Goal: Information Seeking & Learning: Learn about a topic

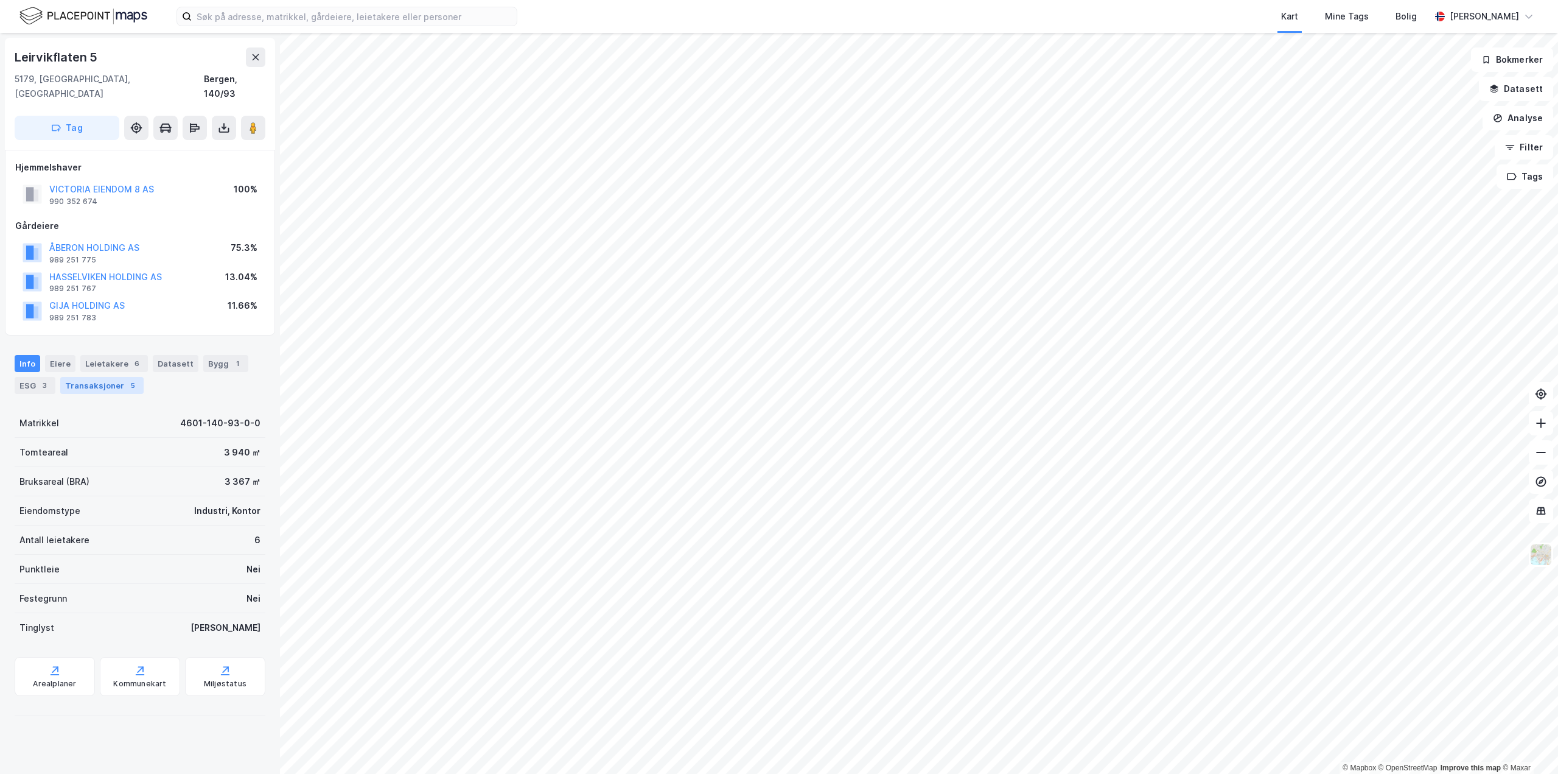
drag, startPoint x: 116, startPoint y: 370, endPoint x: 135, endPoint y: 371, distance: 18.9
click at [116, 377] on div "Transaksjoner 5" at bounding box center [101, 385] width 83 height 17
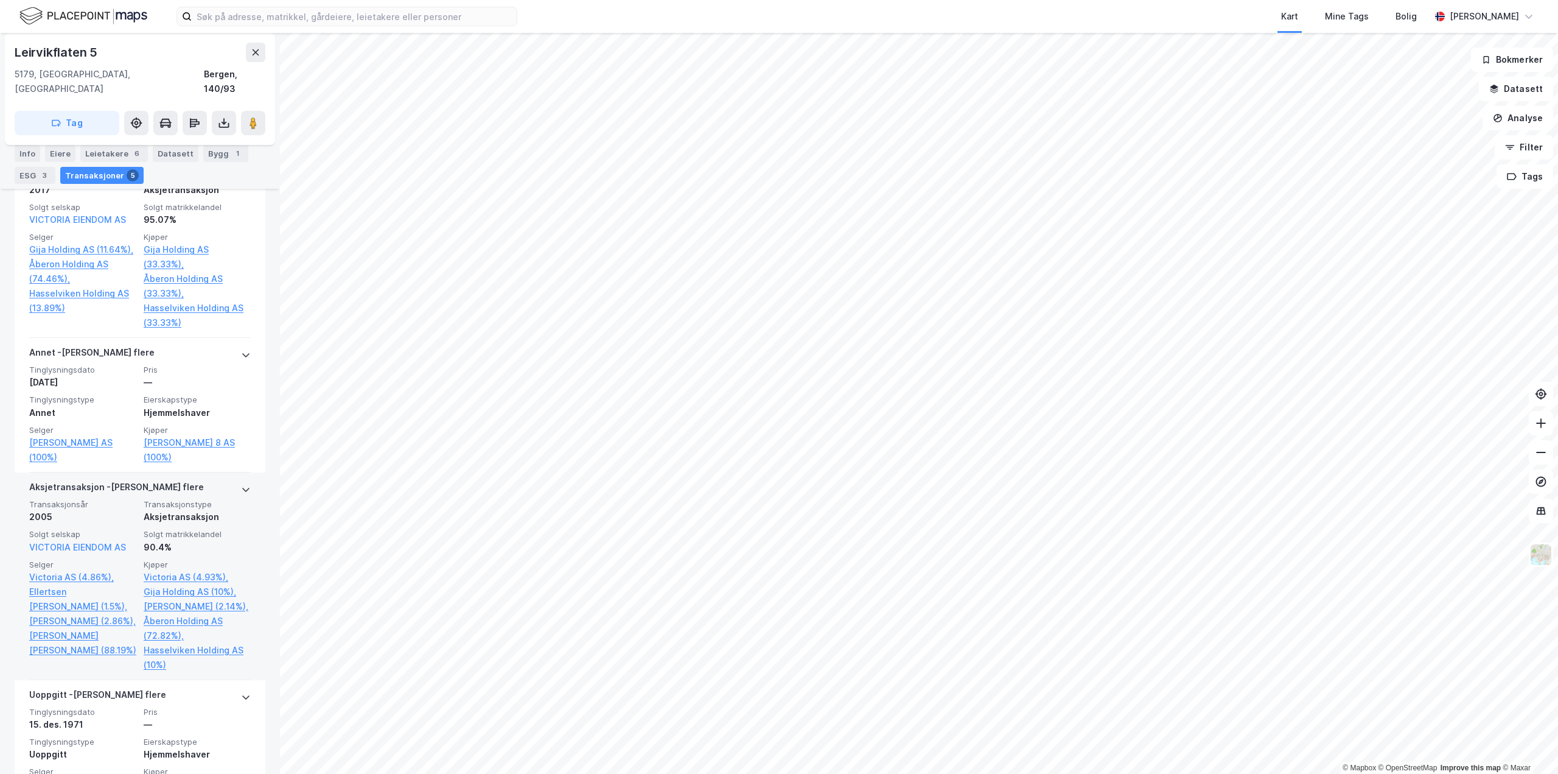
scroll to position [725, 0]
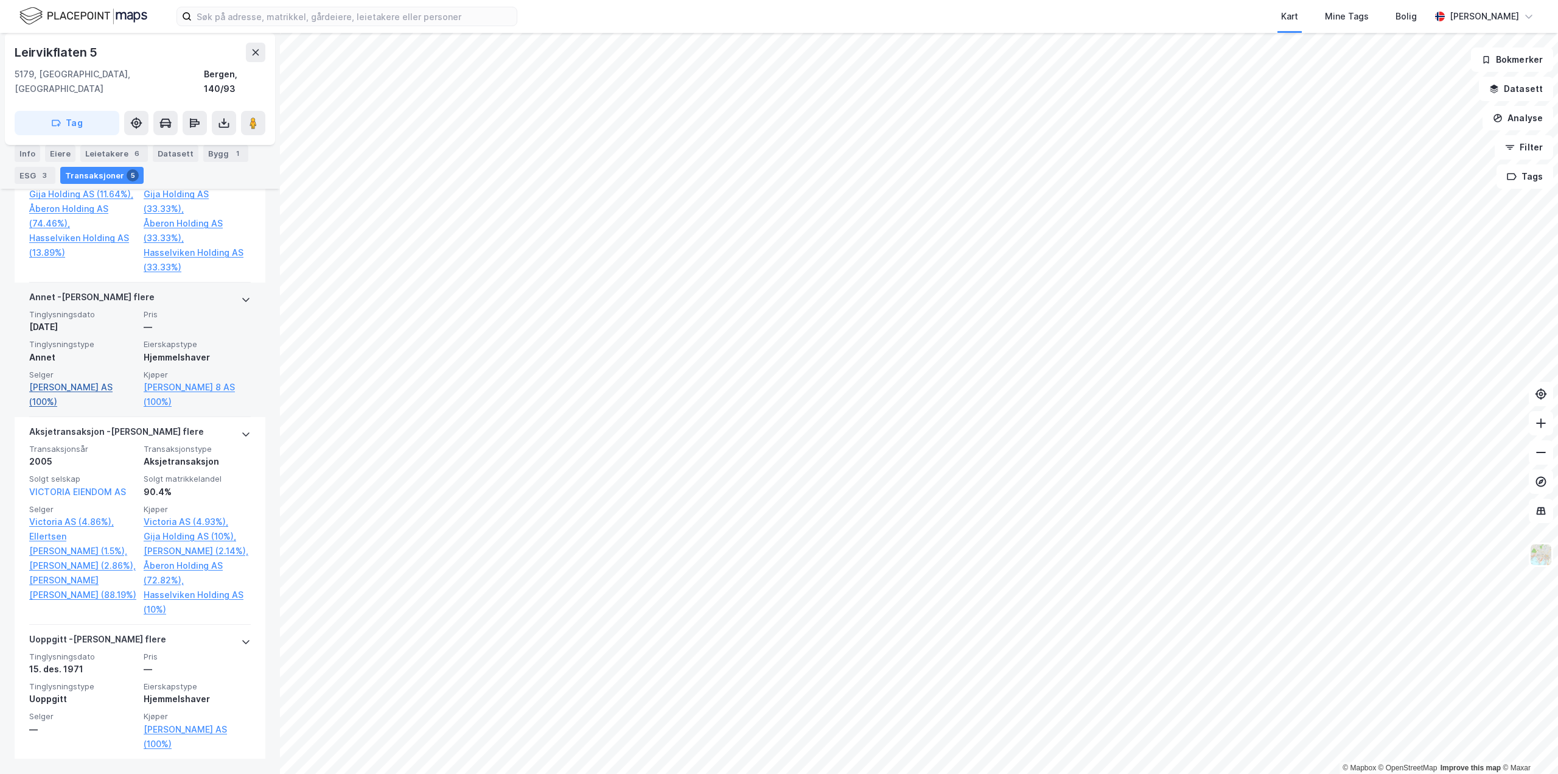
click at [89, 380] on link "[PERSON_NAME] AS (100%)" at bounding box center [82, 394] width 107 height 29
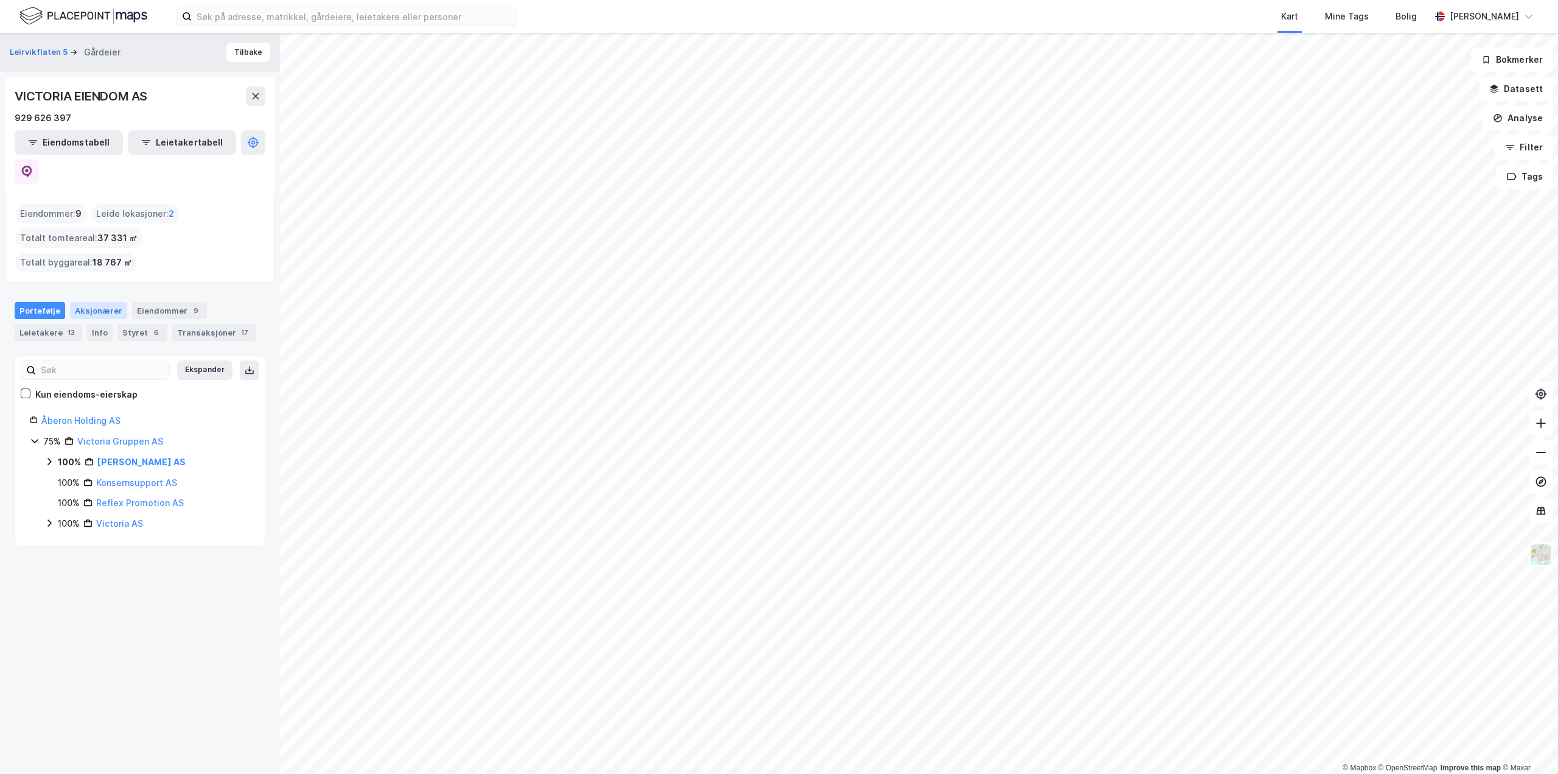
click at [104, 302] on div "Aksjonærer" at bounding box center [98, 310] width 57 height 17
click at [172, 324] on div "Transaksjoner 17" at bounding box center [213, 332] width 83 height 17
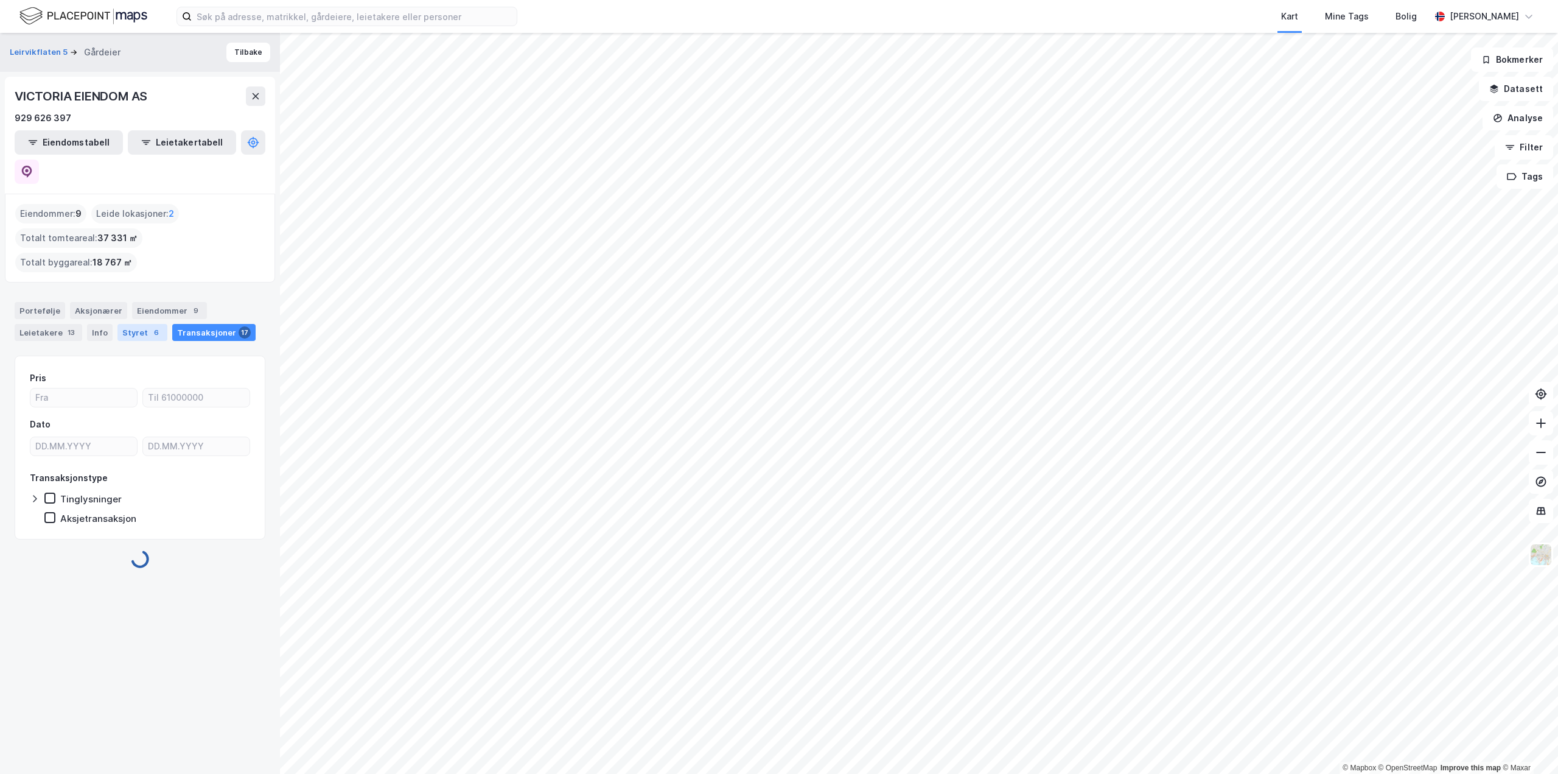
click at [150, 326] on div "6" at bounding box center [156, 332] width 12 height 12
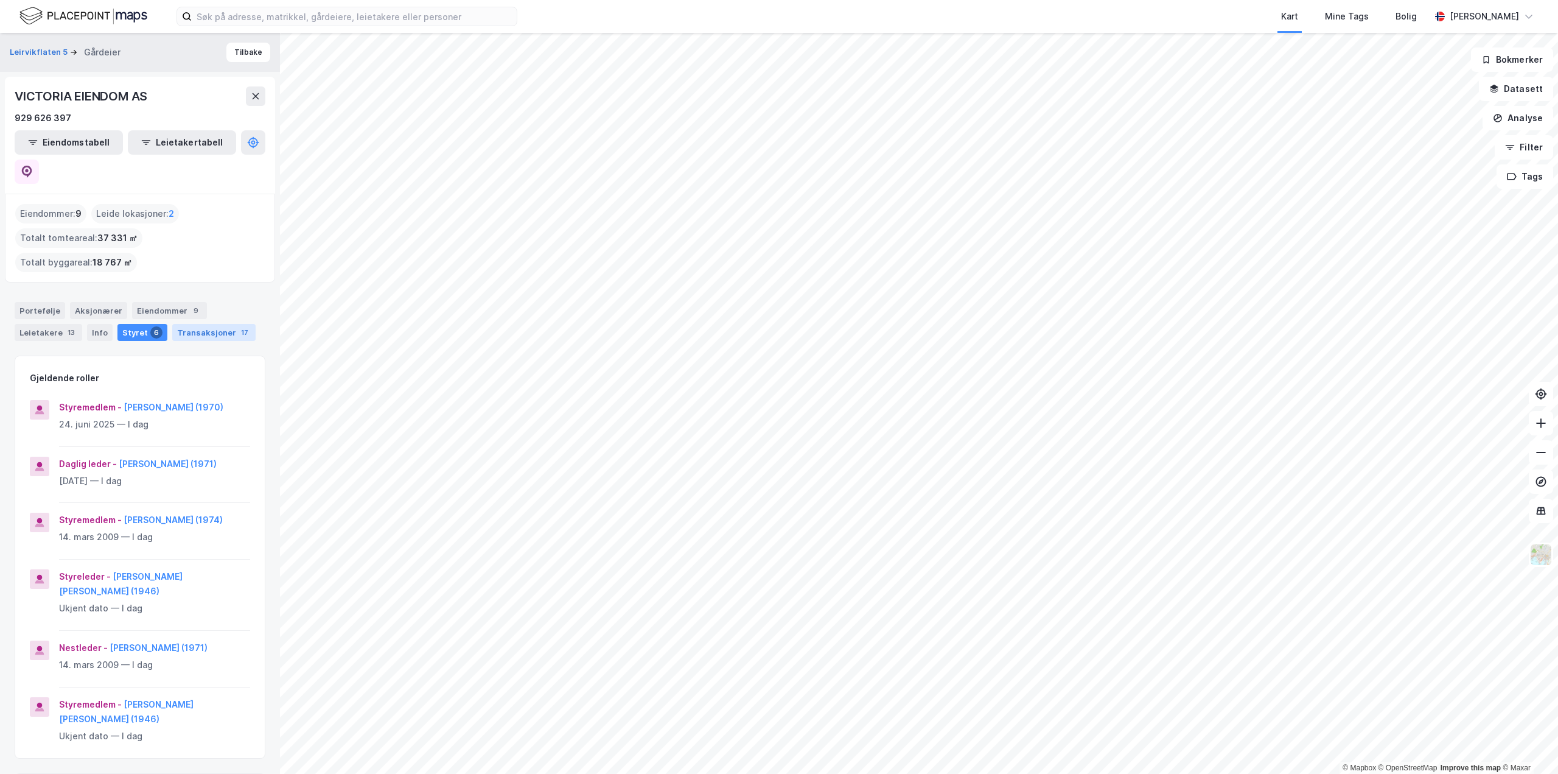
click at [202, 324] on div "Transaksjoner 17" at bounding box center [213, 332] width 83 height 17
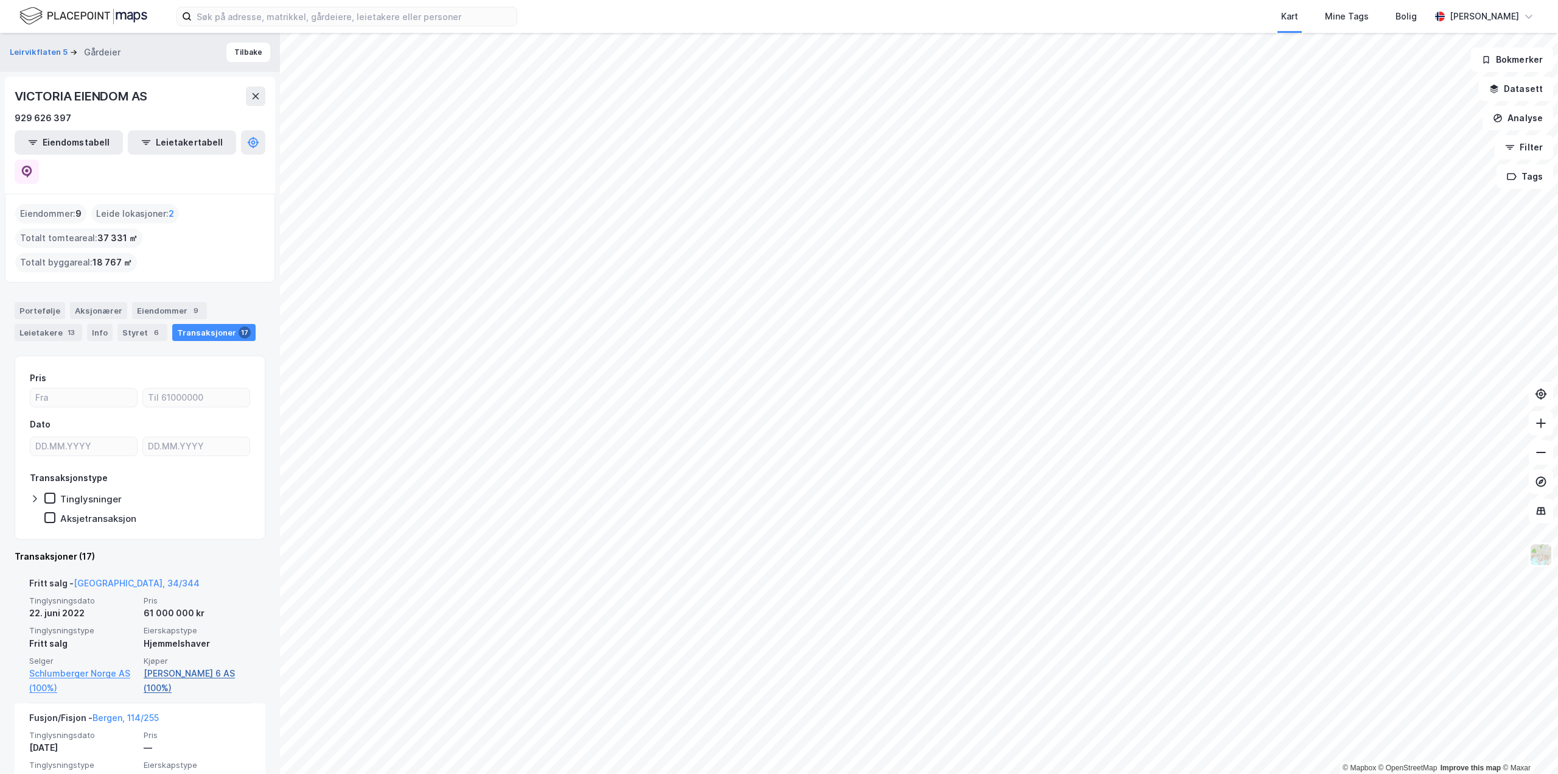
click at [169, 666] on link "[PERSON_NAME] 6 AS (100%)" at bounding box center [197, 680] width 107 height 29
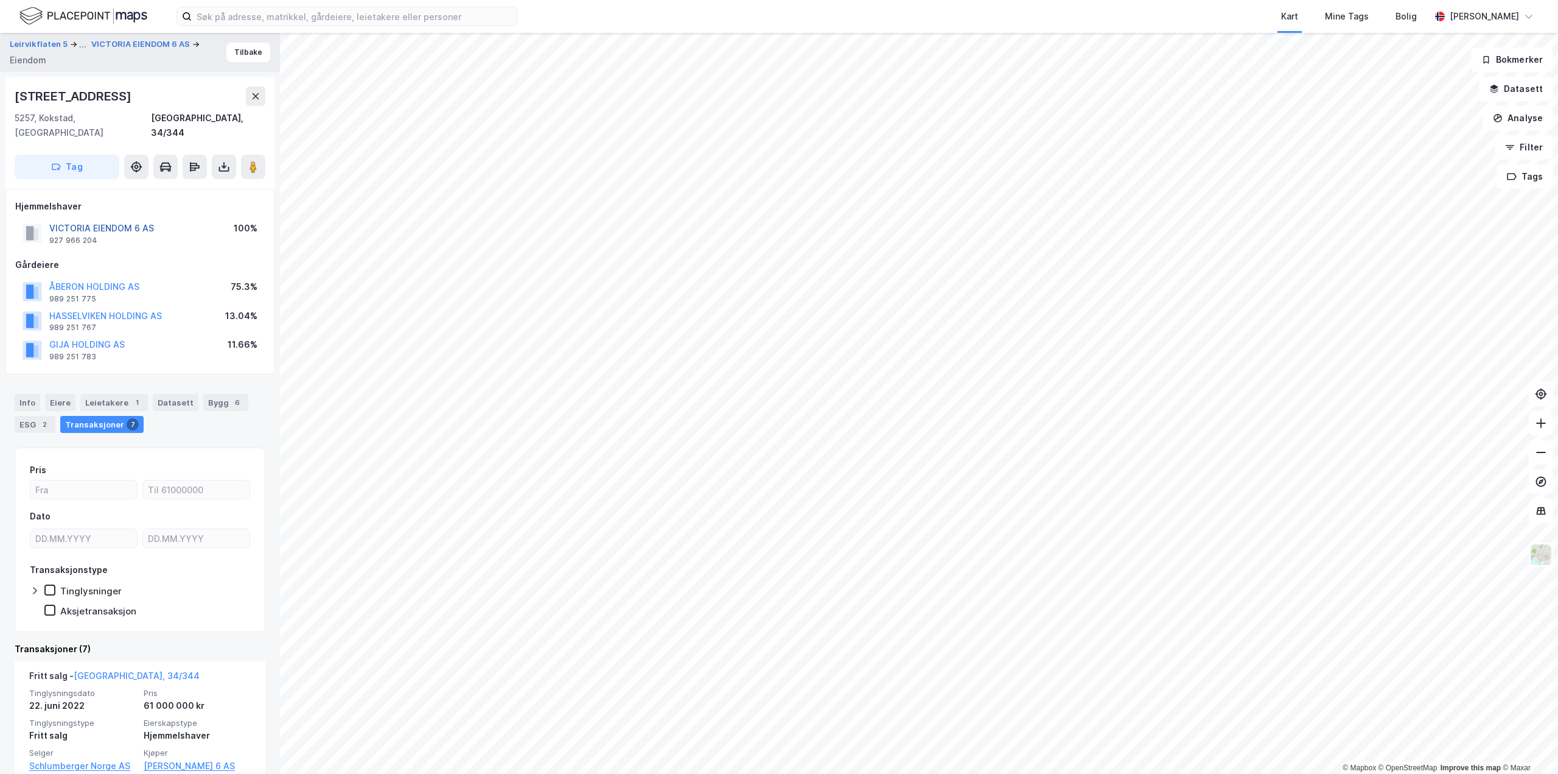
click at [0, 0] on button "VICTORIA EIENDOM 6 AS" at bounding box center [0, 0] width 0 height 0
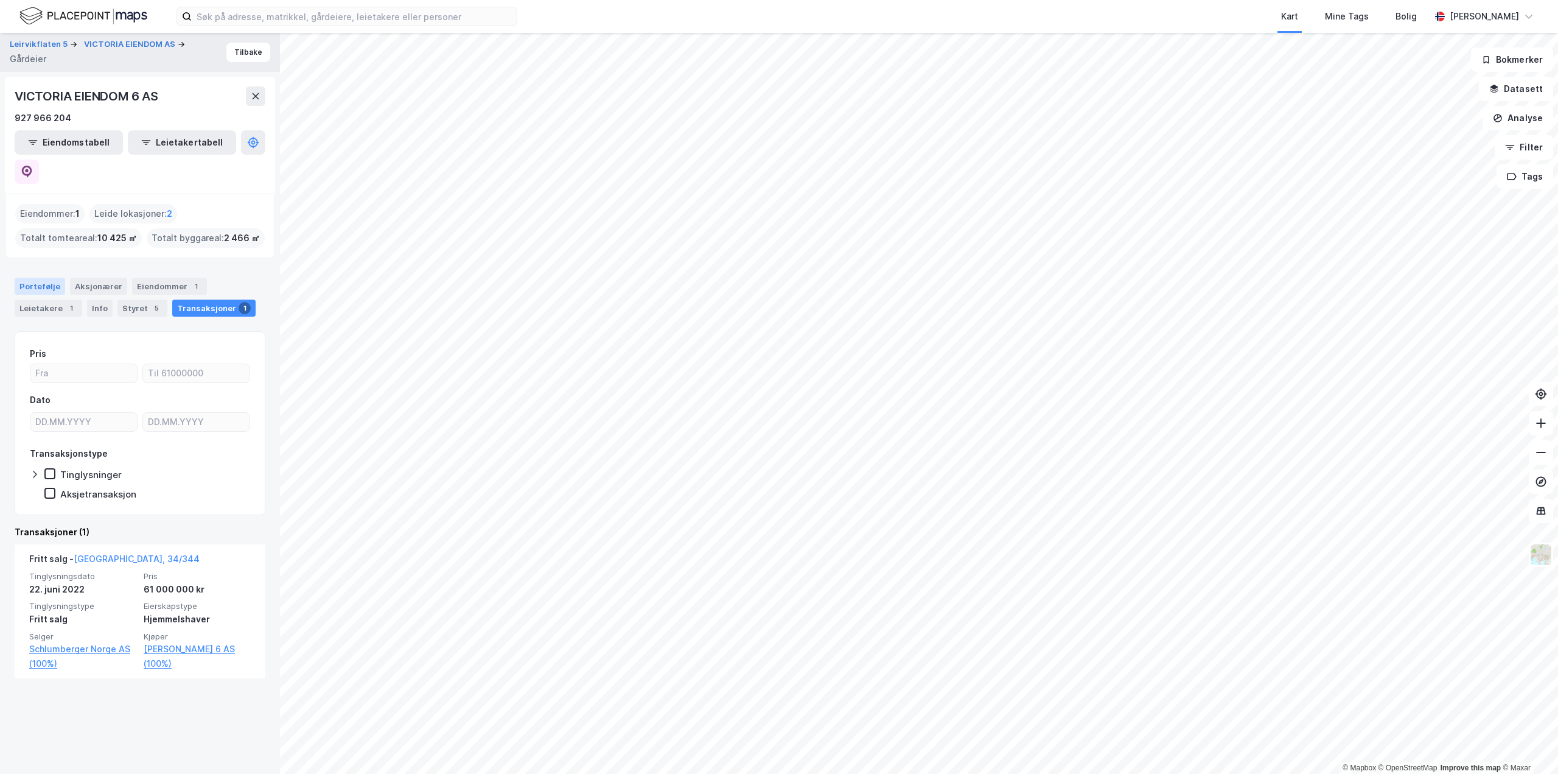
click at [47, 278] on div "Portefølje" at bounding box center [40, 286] width 51 height 17
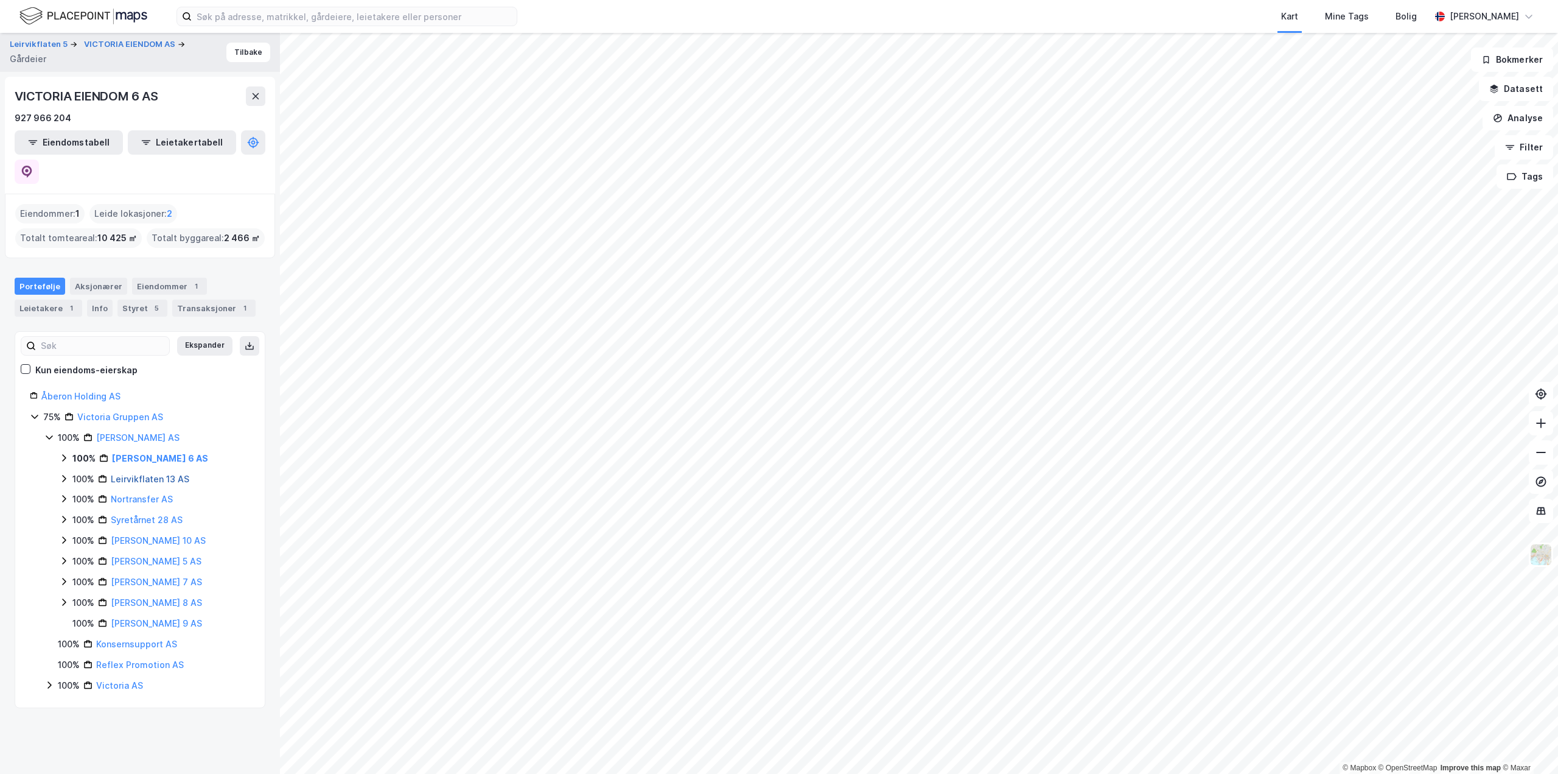
click at [152, 474] on link "Leirvikflaten 13 AS" at bounding box center [150, 479] width 79 height 10
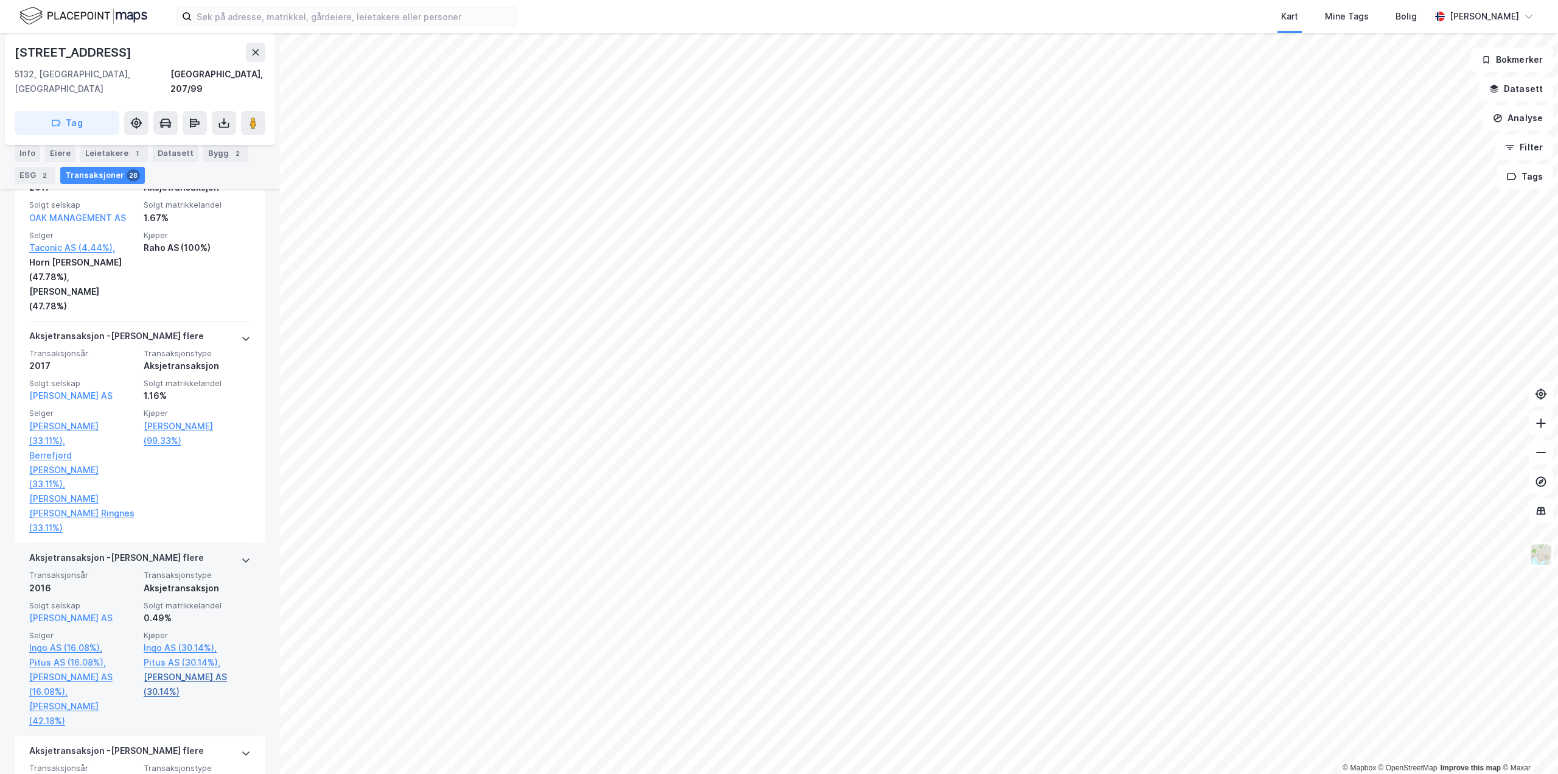
scroll to position [1522, 0]
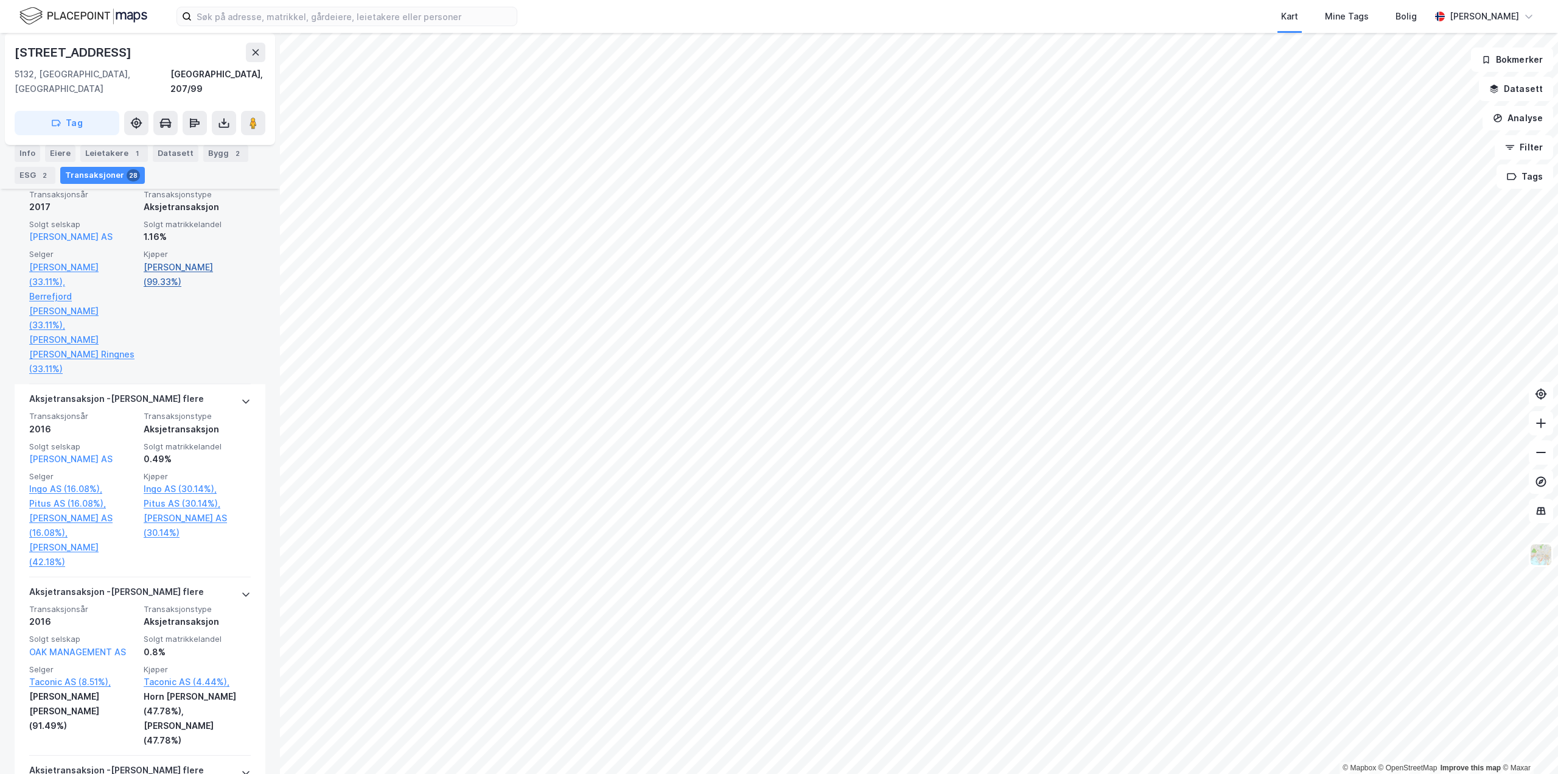
click at [208, 260] on link "[PERSON_NAME] (99.33%)" at bounding box center [197, 274] width 107 height 29
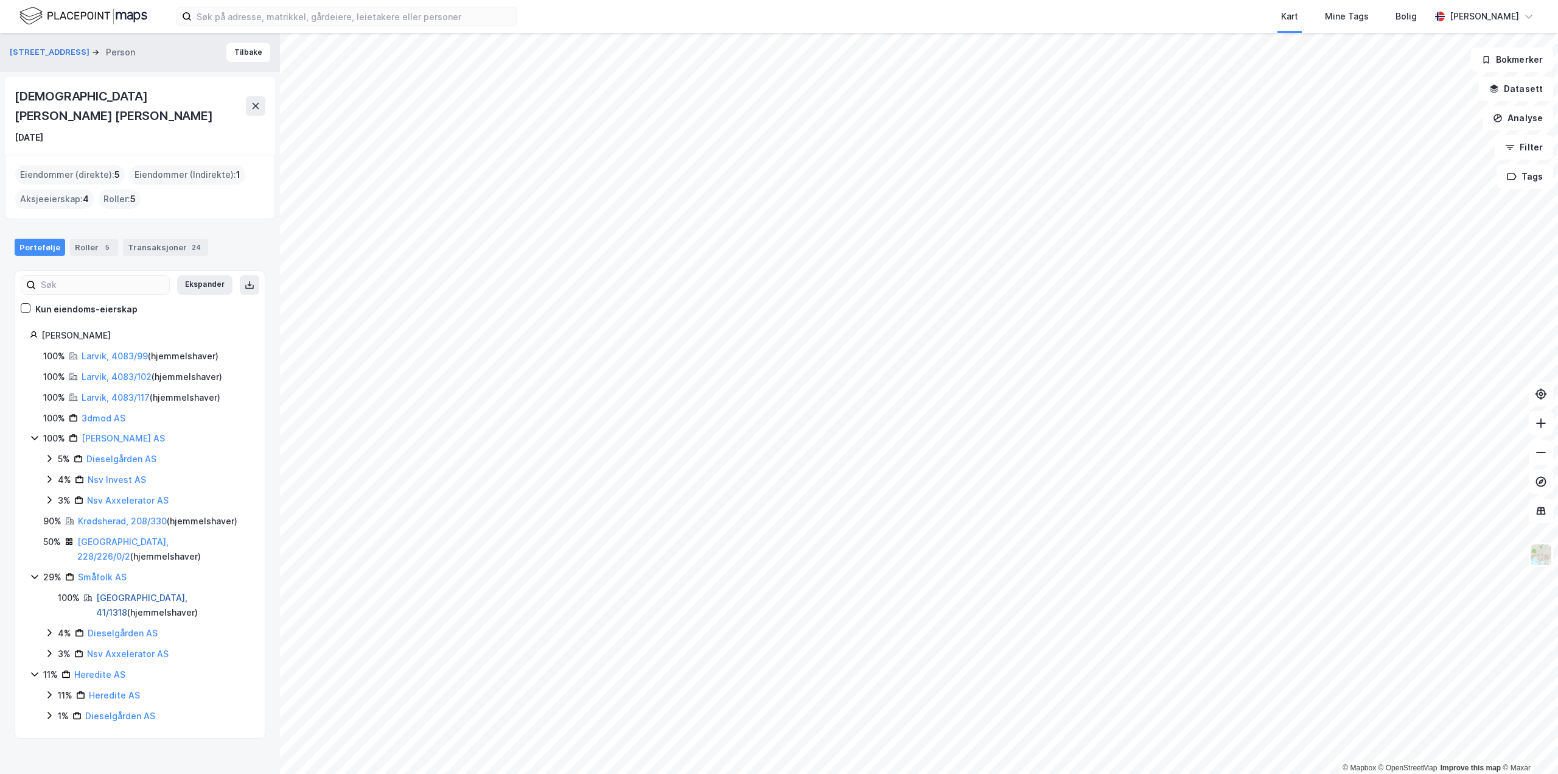
click at [115, 592] on link "[GEOGRAPHIC_DATA], 41/1318" at bounding box center [141, 604] width 91 height 25
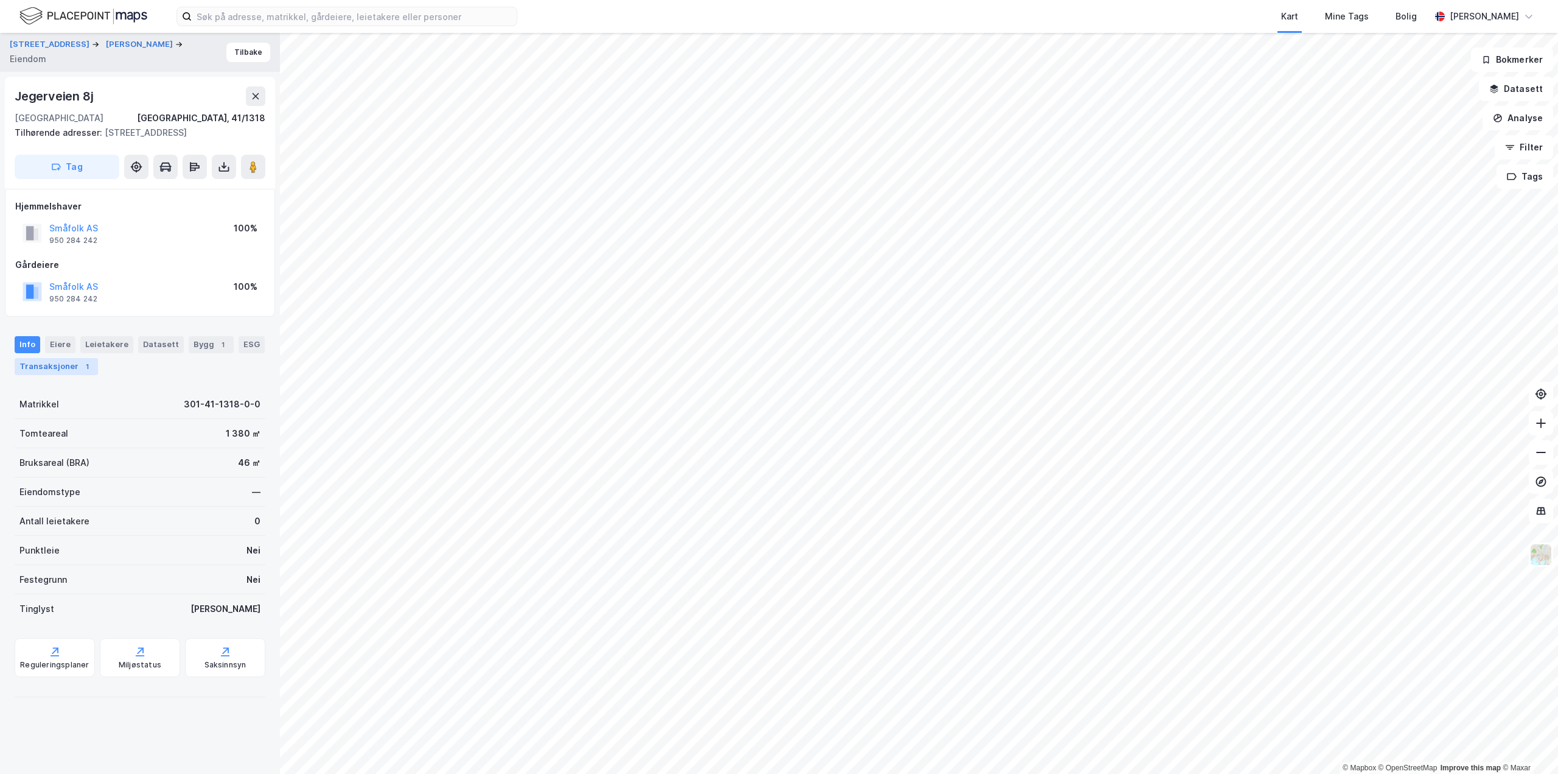
click at [76, 373] on div "Transaksjoner 1" at bounding box center [56, 366] width 83 height 17
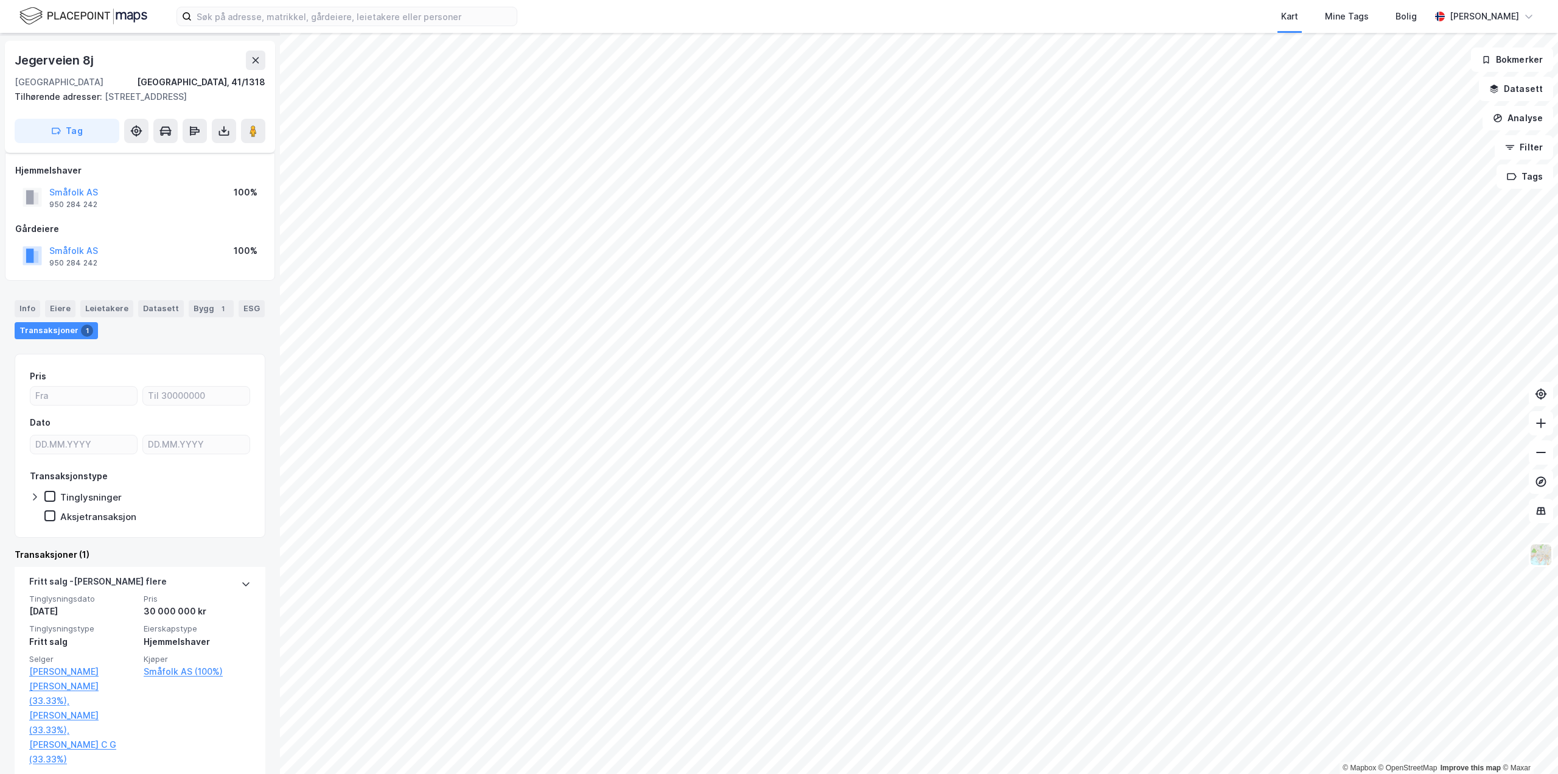
scroll to position [51, 0]
click at [100, 302] on div "Leietakere" at bounding box center [106, 308] width 53 height 17
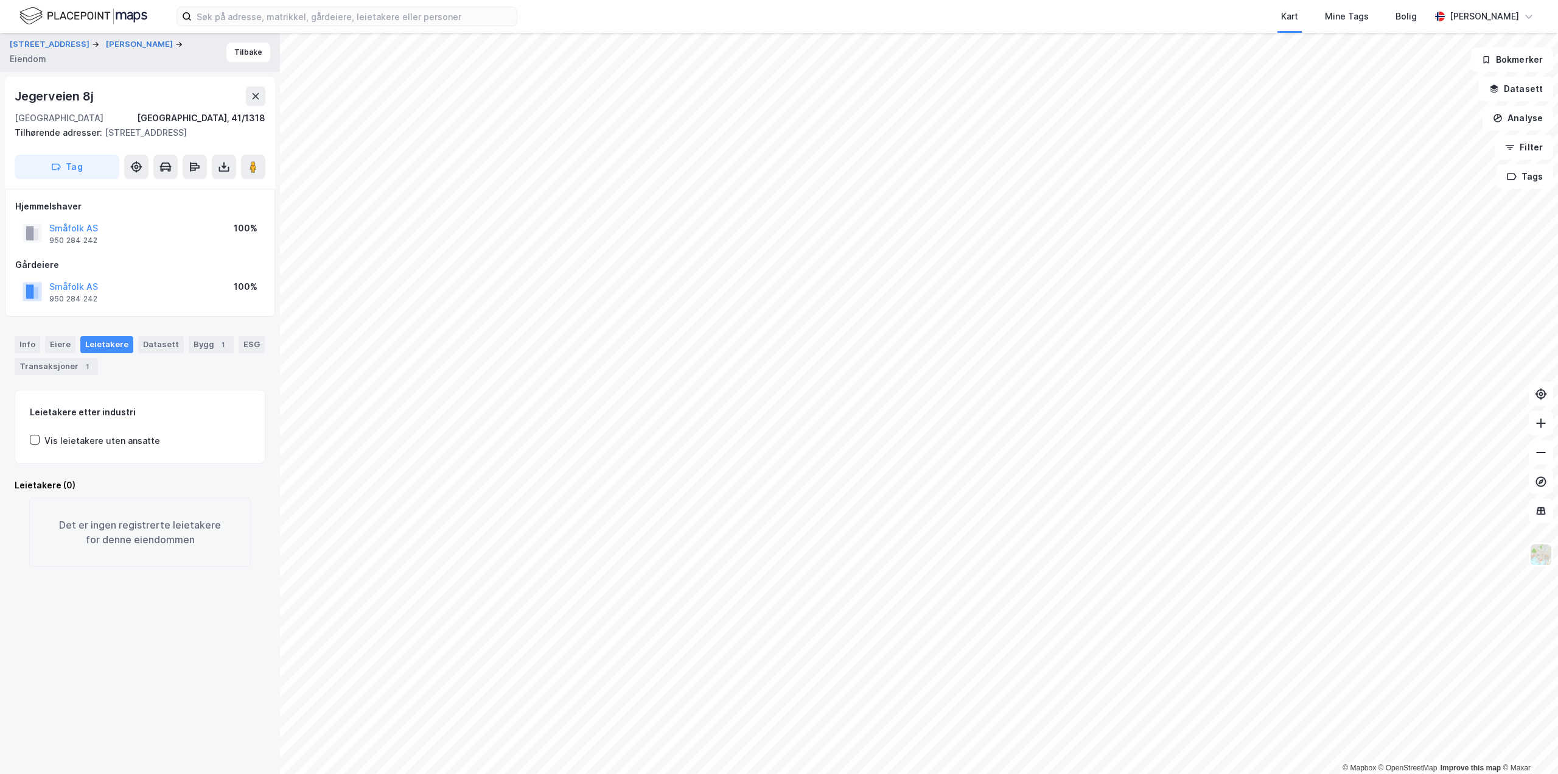
click at [57, 348] on div "Info [PERSON_NAME] Datasett Bygg 1 ESG Transaksjoner 1" at bounding box center [140, 350] width 280 height 58
click at [61, 353] on div "Eiere" at bounding box center [60, 344] width 30 height 17
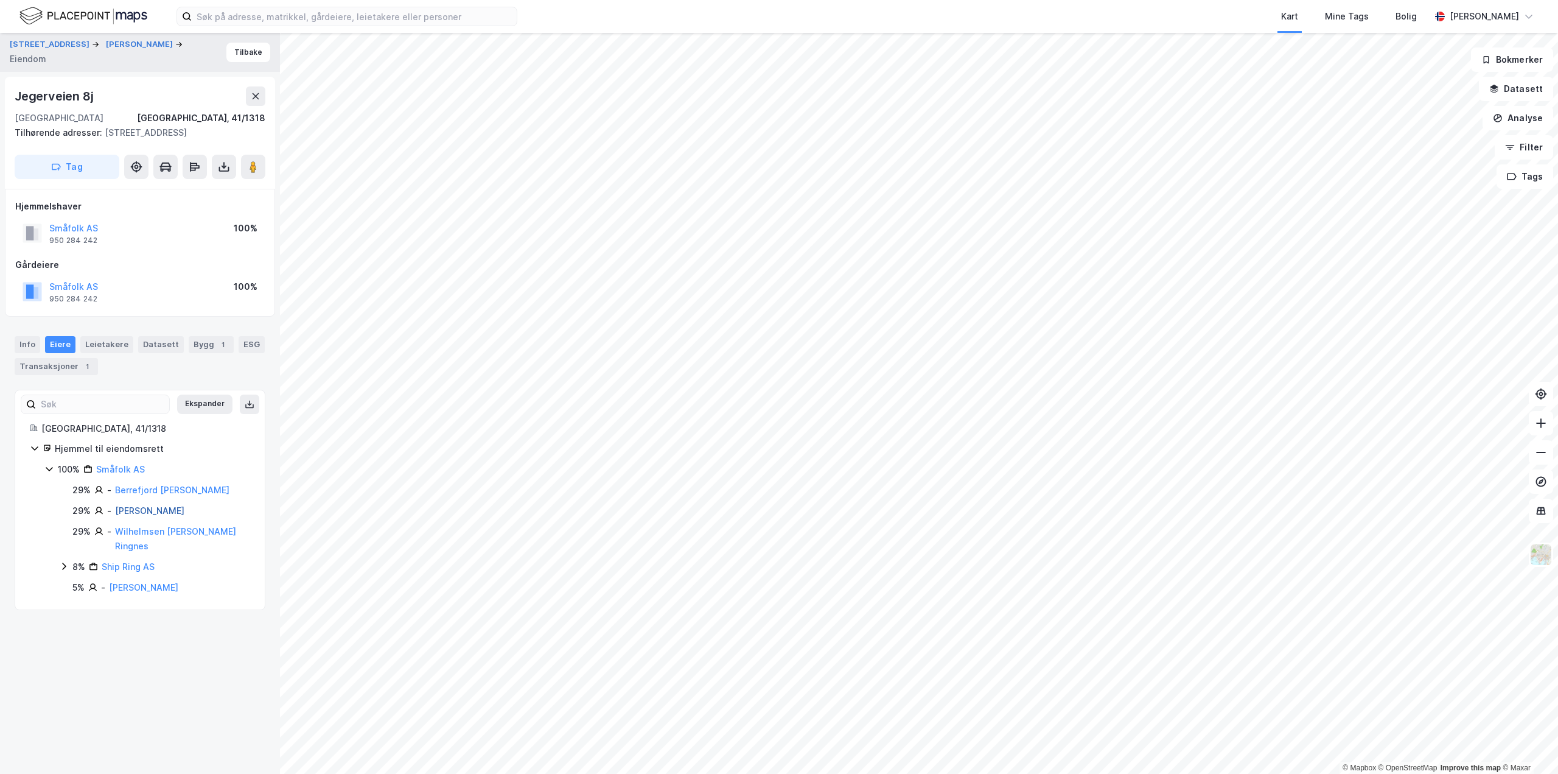
click at [181, 516] on link "[PERSON_NAME]" at bounding box center [149, 510] width 69 height 10
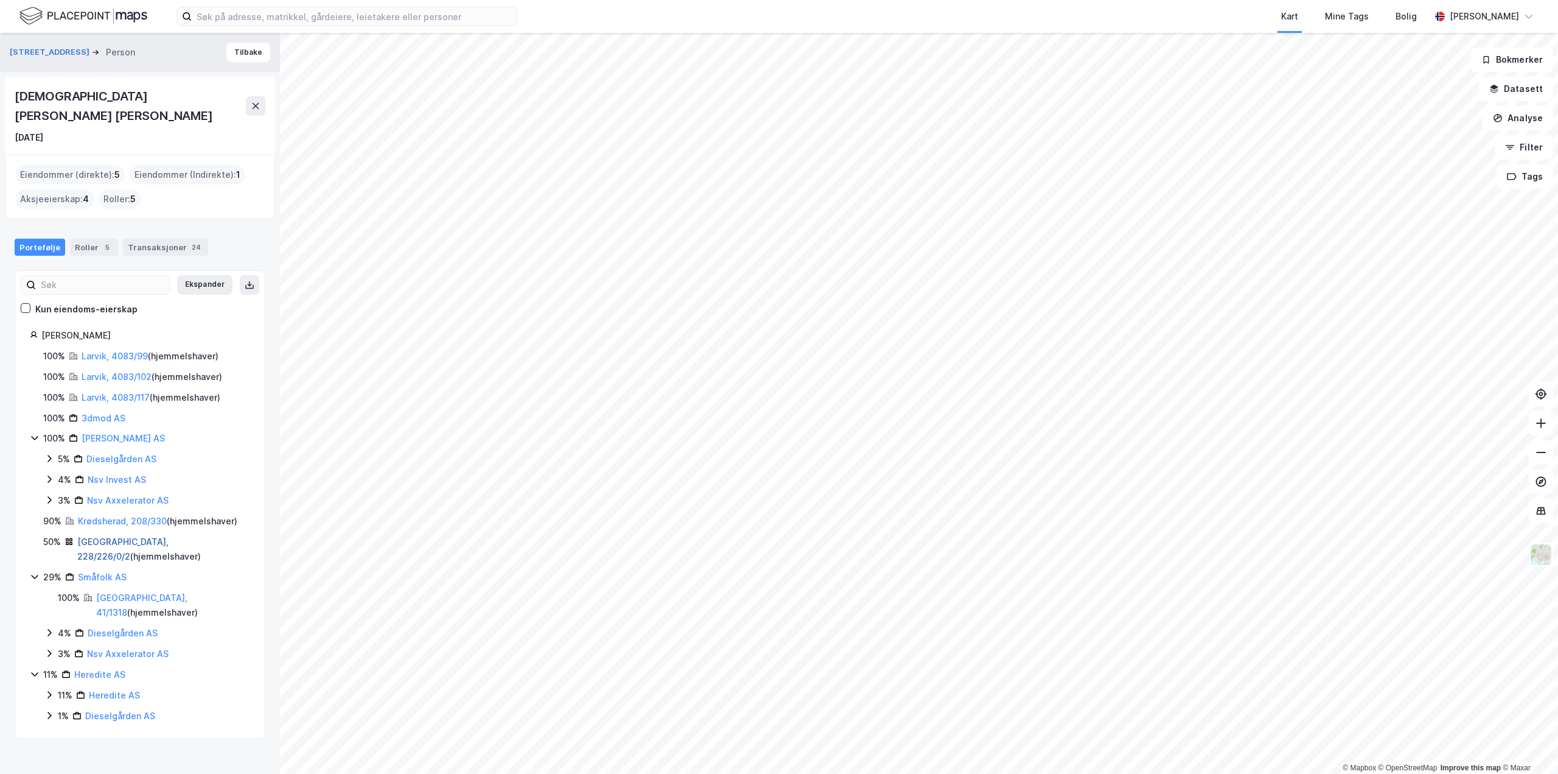
click at [121, 536] on link "[GEOGRAPHIC_DATA], 228/226/0/2" at bounding box center [122, 548] width 91 height 25
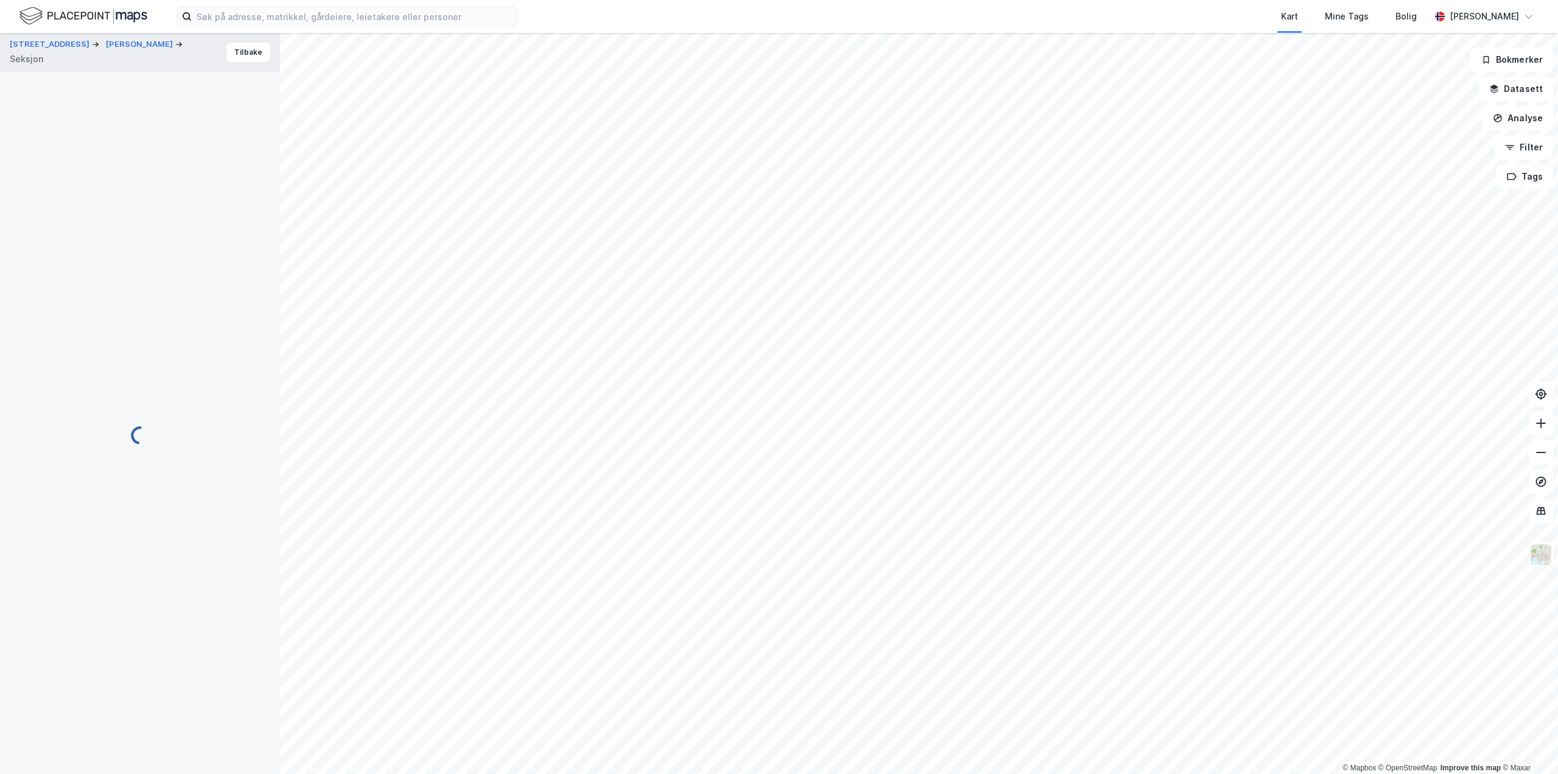
scroll to position [33, 0]
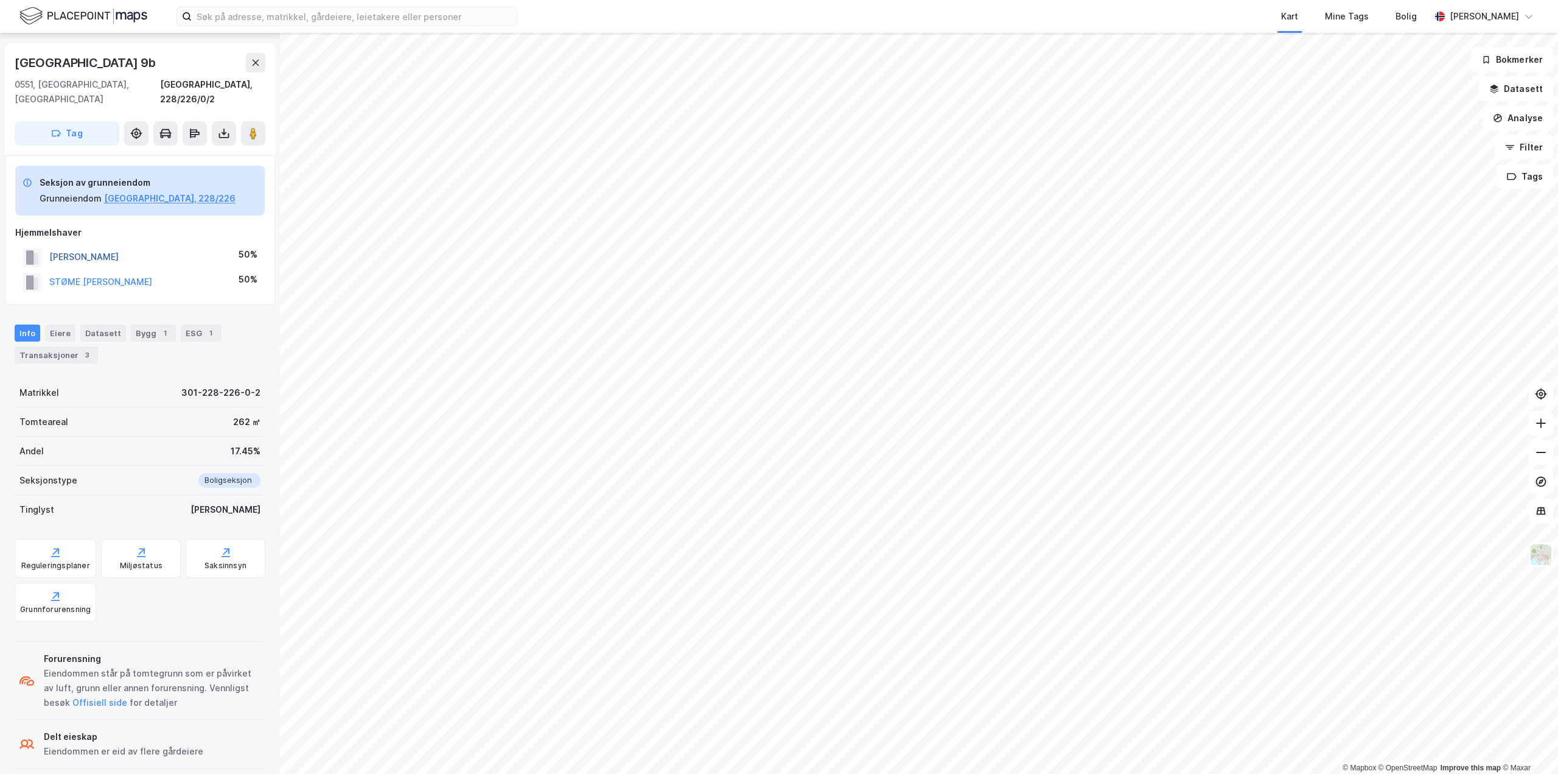
click at [0, 0] on button "[PERSON_NAME]" at bounding box center [0, 0] width 0 height 0
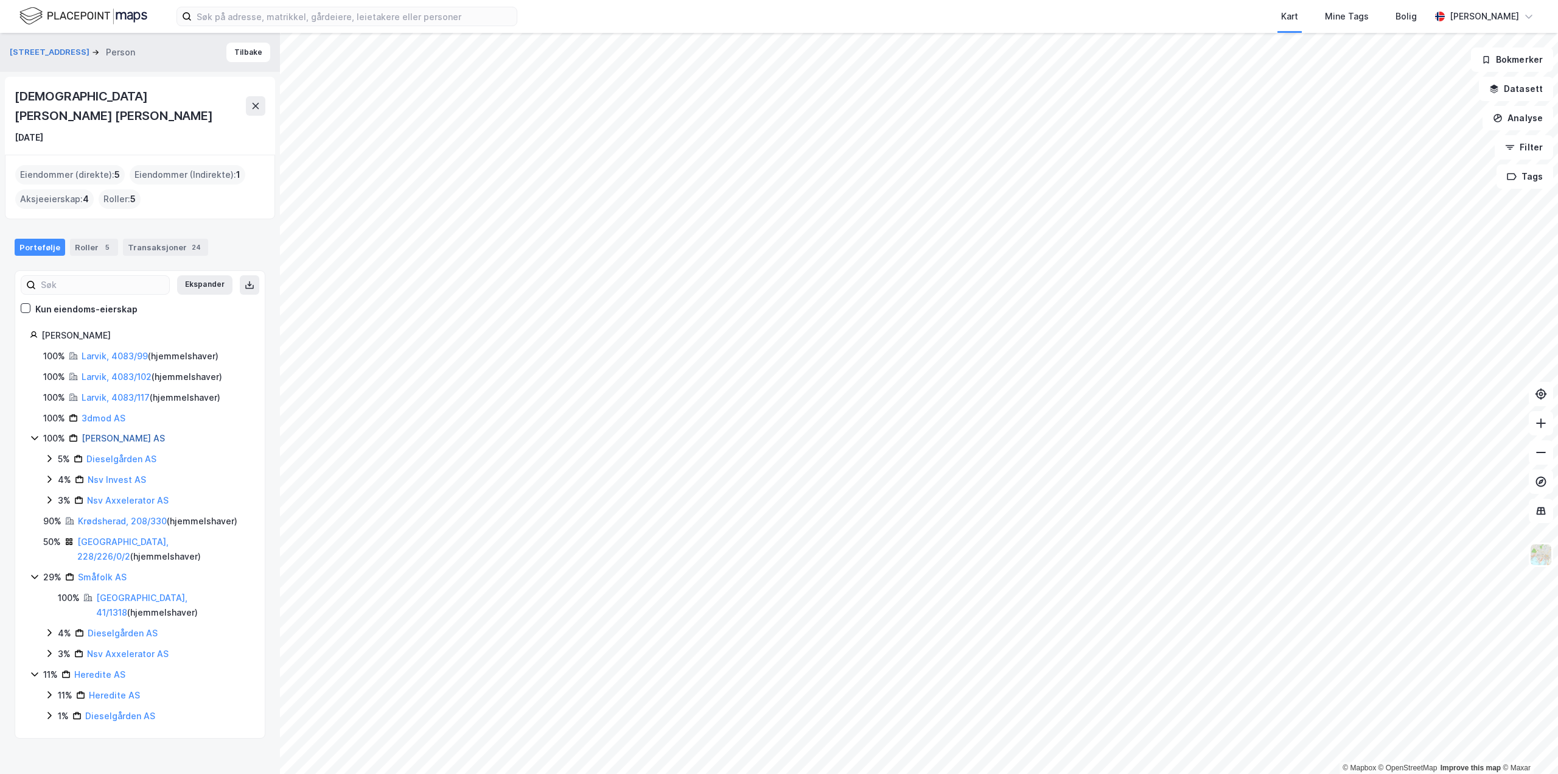
click at [126, 433] on link "[PERSON_NAME] AS" at bounding box center [123, 438] width 83 height 10
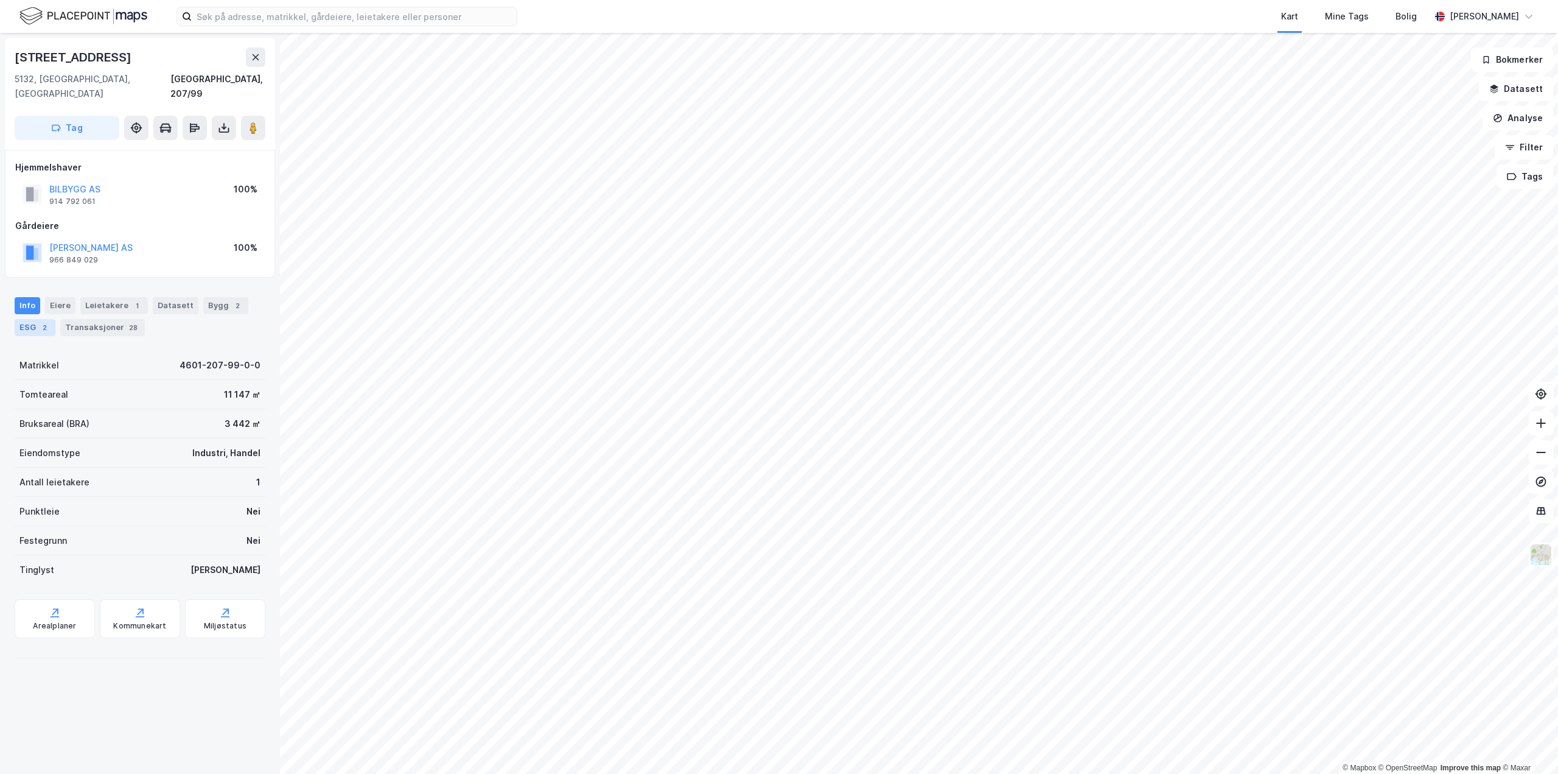
click at [41, 319] on div "ESG 2" at bounding box center [35, 327] width 41 height 17
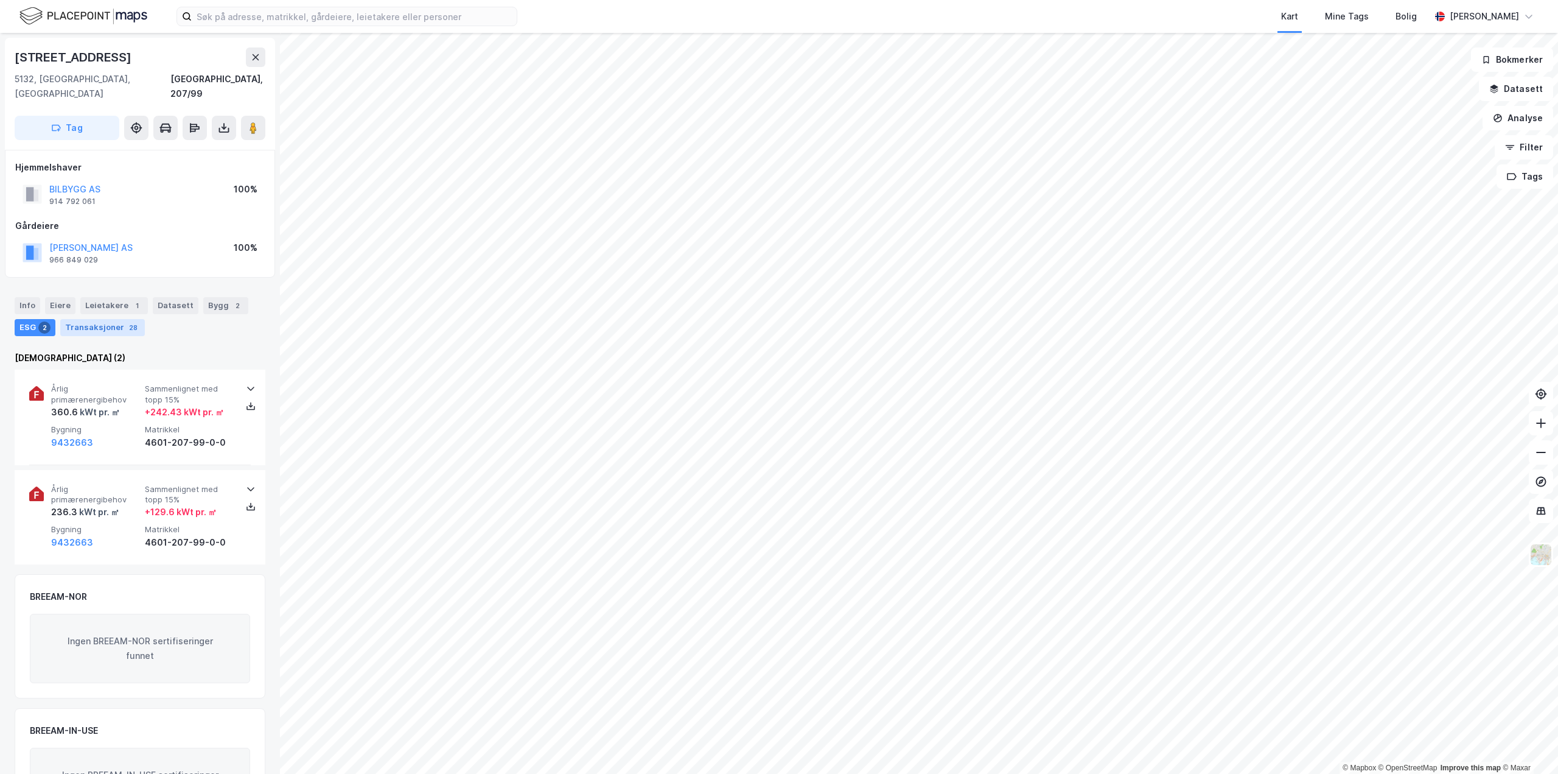
drag, startPoint x: 111, startPoint y: 316, endPoint x: 127, endPoint y: 306, distance: 18.9
click at [111, 319] on div "Transaksjoner 28" at bounding box center [102, 327] width 85 height 17
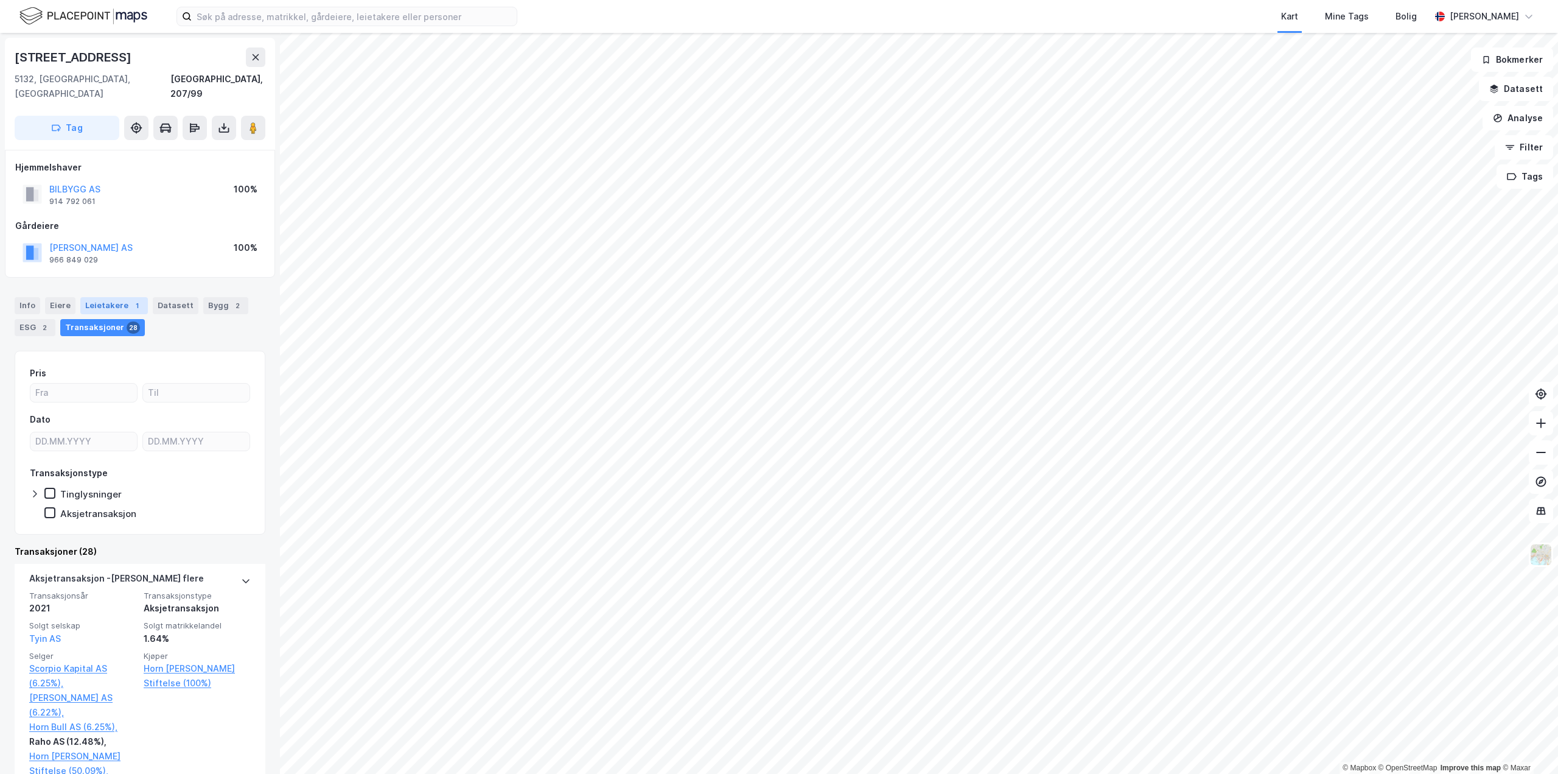
click at [124, 297] on div "Leietakere 1" at bounding box center [114, 305] width 68 height 17
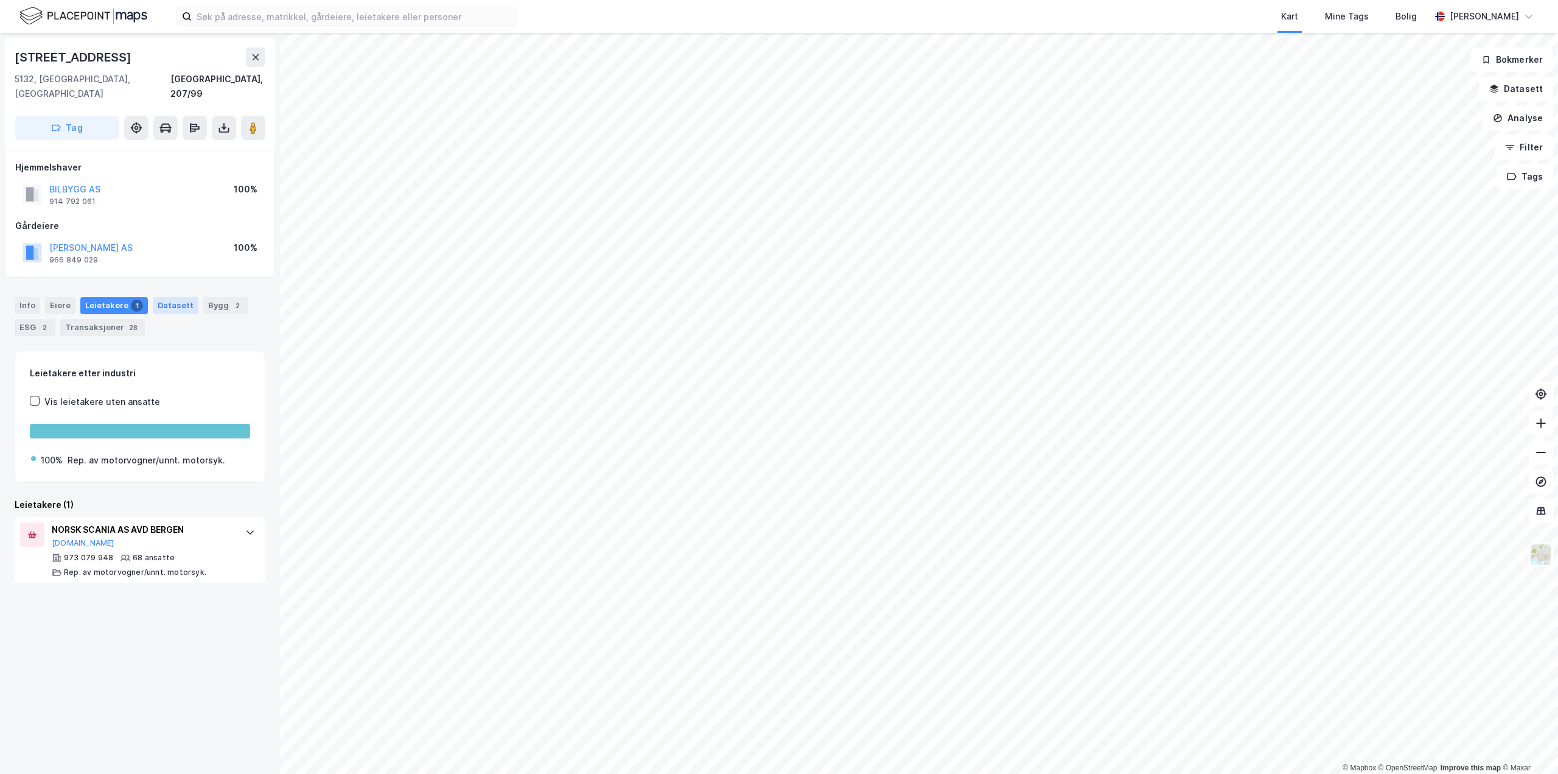
click at [164, 297] on div "Datasett" at bounding box center [176, 305] width 46 height 17
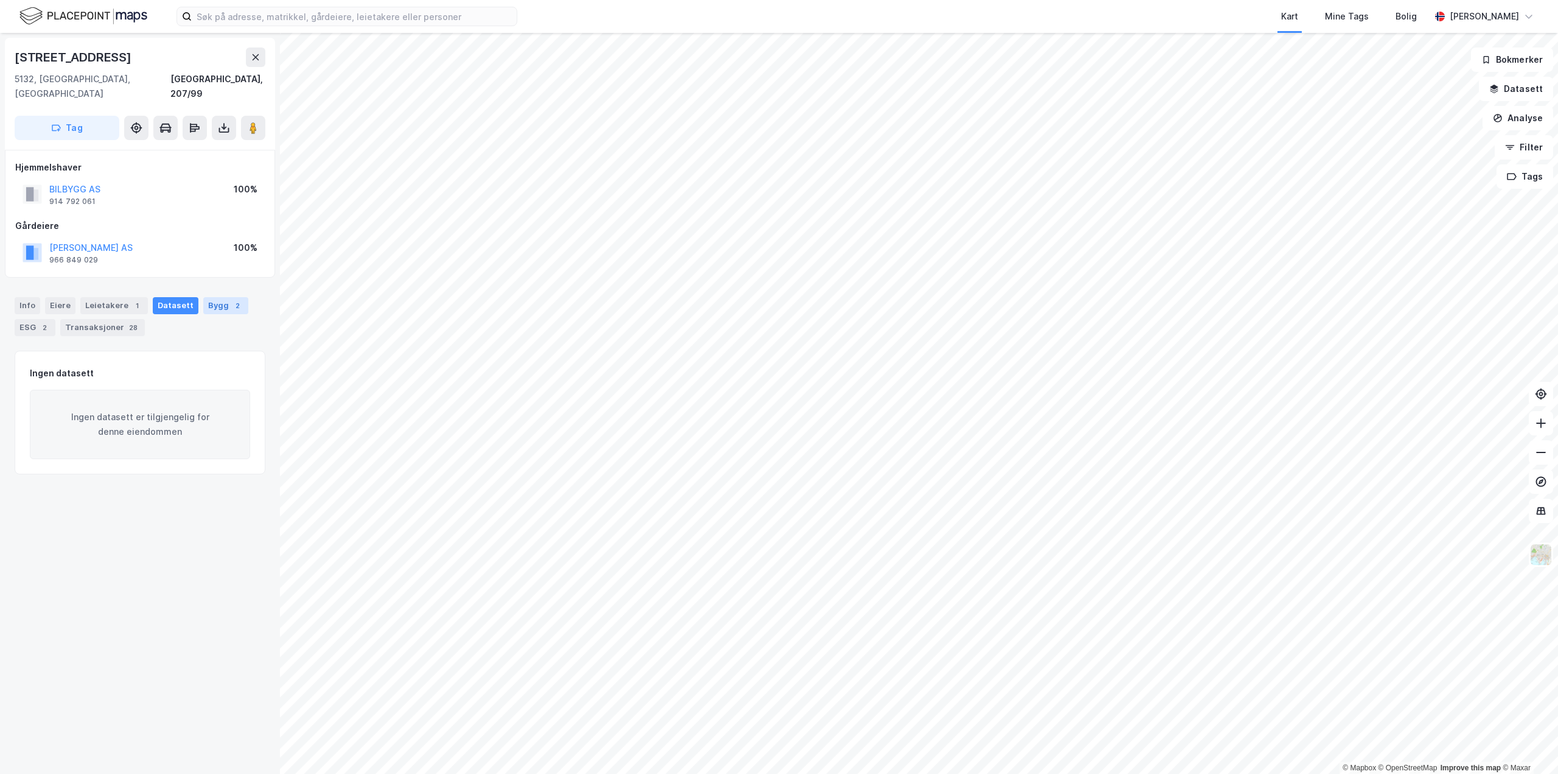
click at [211, 297] on div "Bygg 2" at bounding box center [225, 305] width 45 height 17
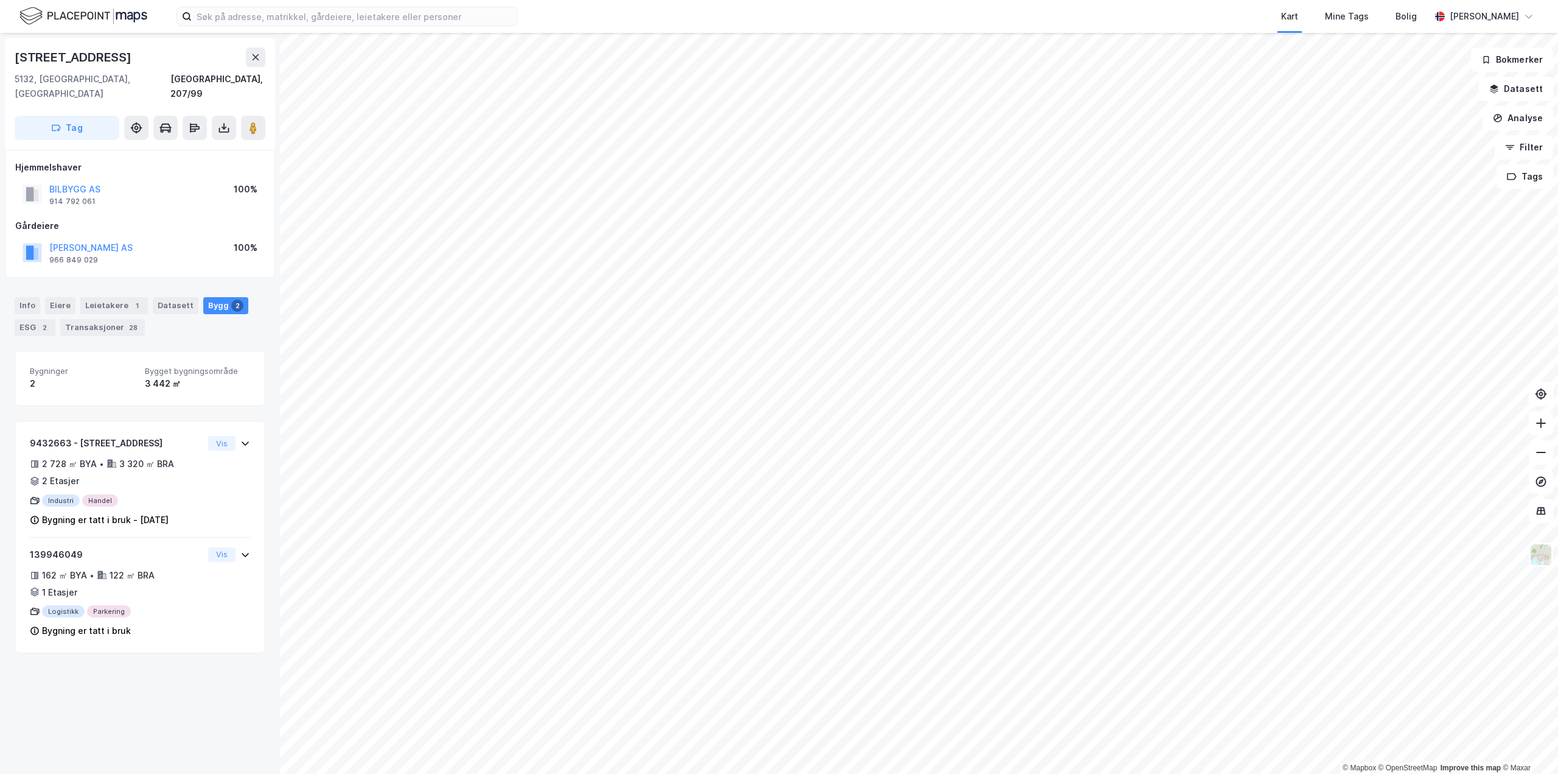
click at [75, 297] on div "Info [PERSON_NAME] 1 Datasett Bygg 2 ESG 2 Transaksjoner 28" at bounding box center [140, 316] width 251 height 39
click at [68, 297] on div "Eiere" at bounding box center [60, 305] width 30 height 17
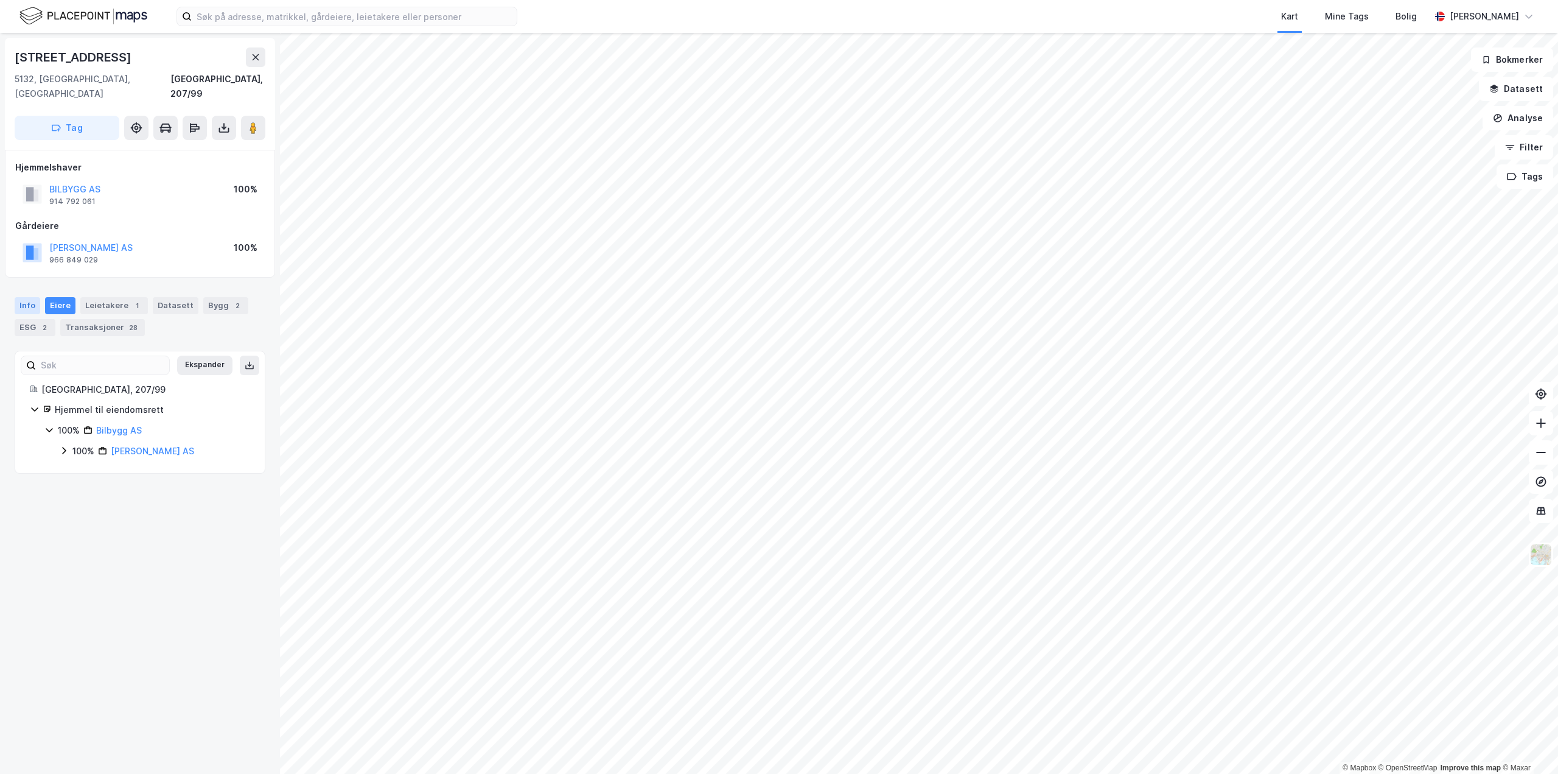
click at [19, 297] on div "Info" at bounding box center [28, 305] width 26 height 17
